Goal: Register for event/course

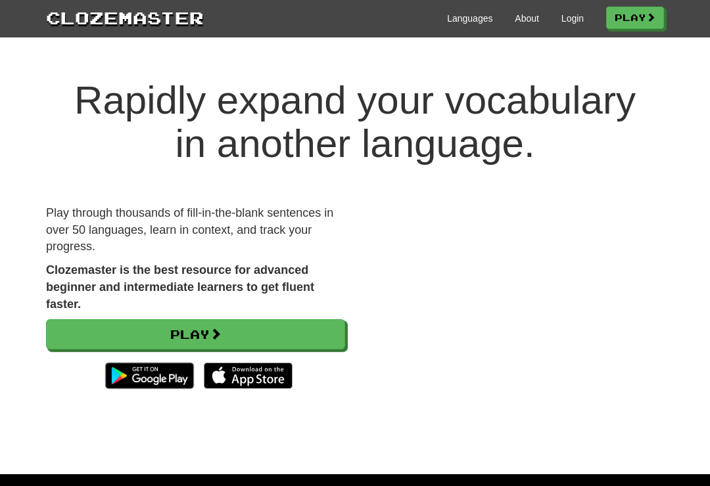
click at [101, 314] on div "Play through thousands of fill-in-the-blank sentences in over 50 languages, lea…" at bounding box center [195, 307] width 319 height 204
click at [106, 342] on link "Play" at bounding box center [195, 334] width 299 height 30
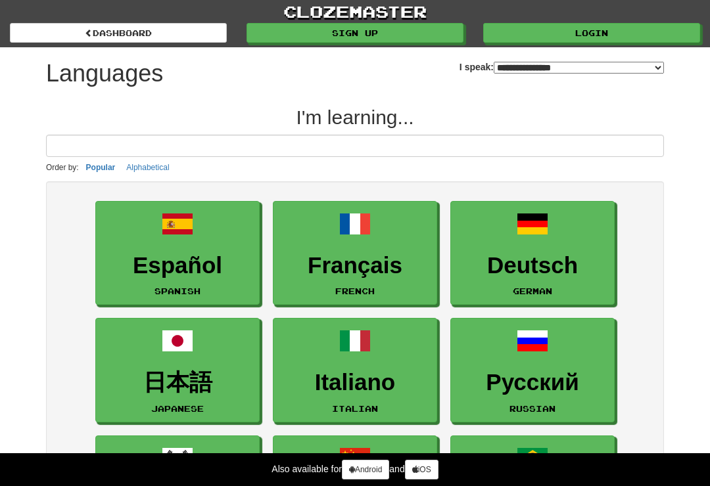
select select "*******"
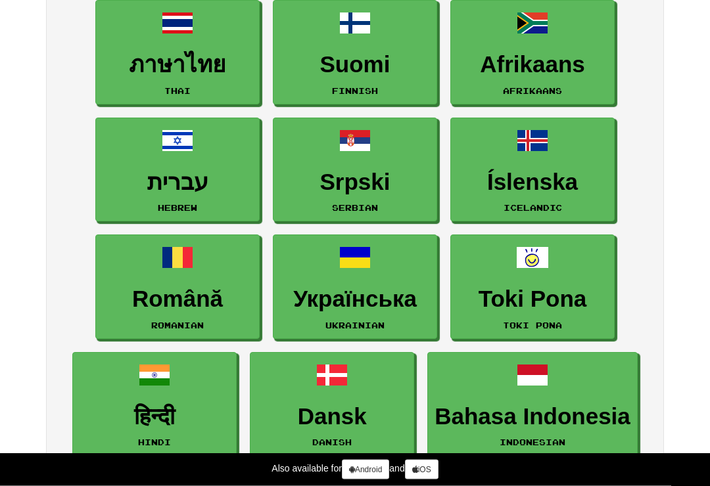
scroll to position [1022, 0]
click at [221, 80] on link "ภาษาไทย Thai" at bounding box center [177, 52] width 164 height 105
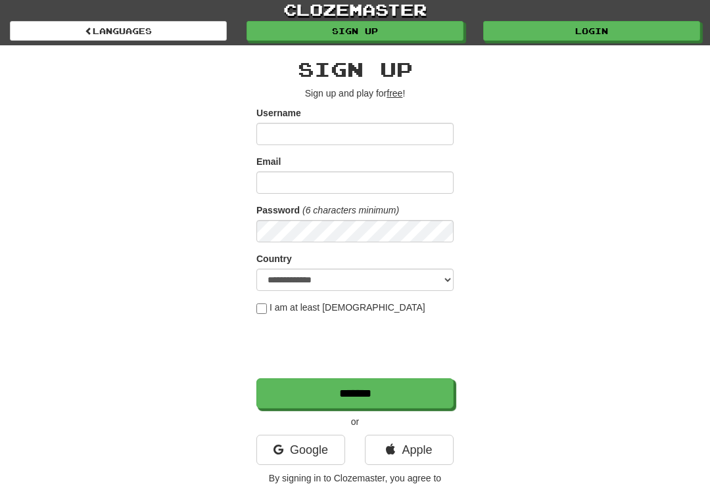
scroll to position [20, 0]
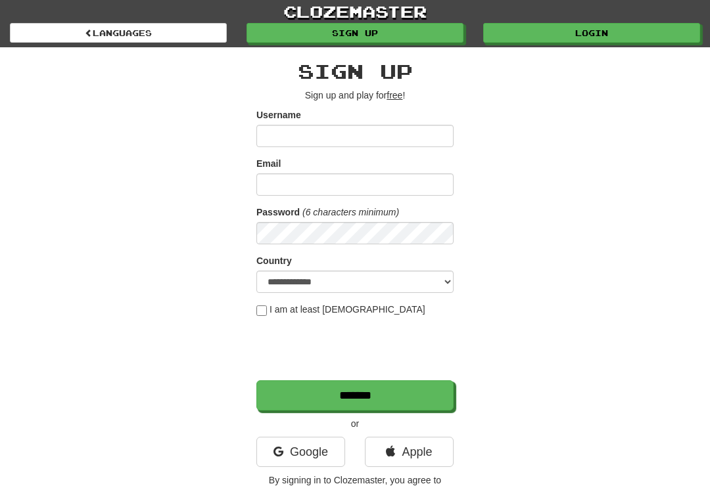
scroll to position [46, 0]
